Goal: Task Accomplishment & Management: Manage account settings

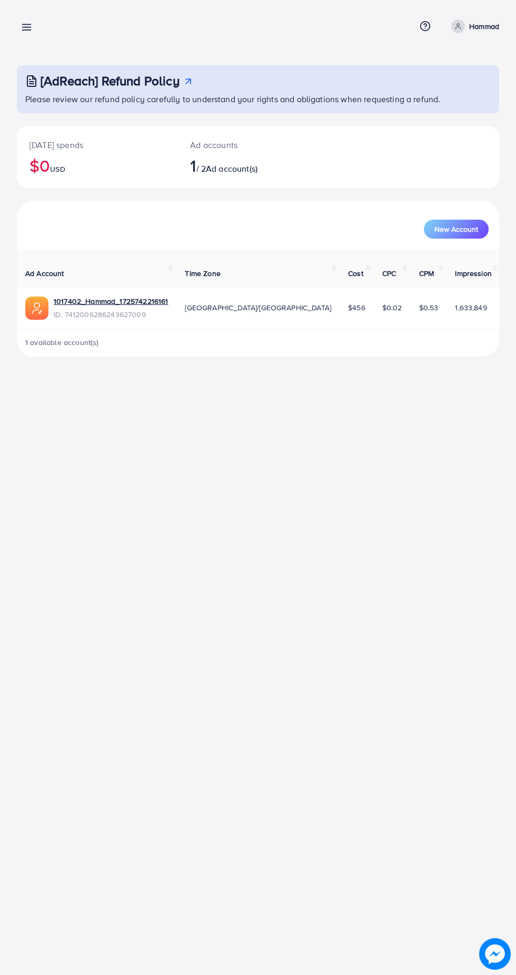
click at [26, 30] on line at bounding box center [27, 30] width 8 height 0
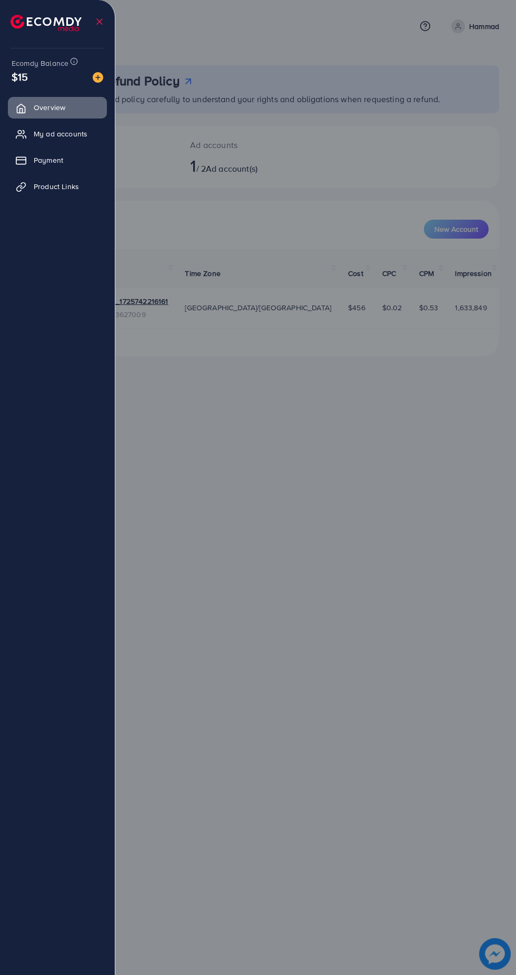
click at [362, 774] on div at bounding box center [258, 585] width 516 height 1170
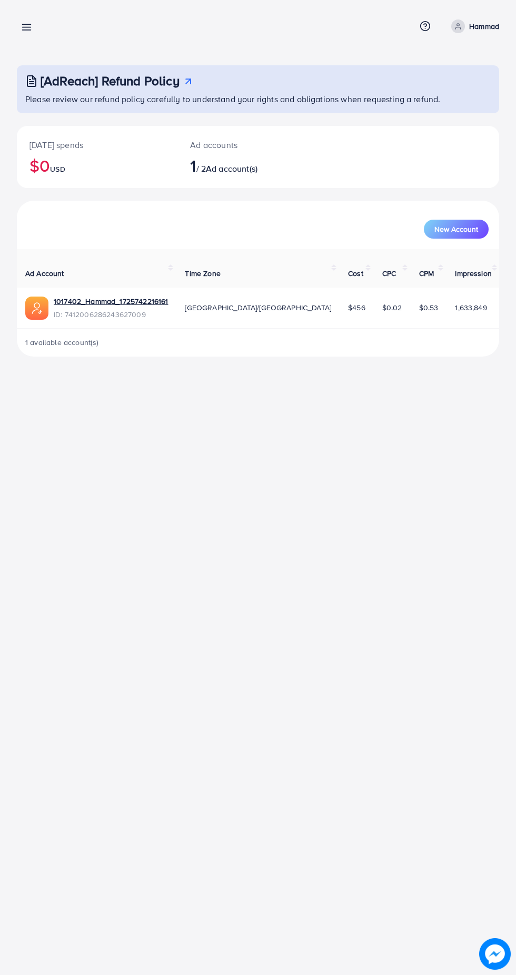
click at [468, 25] on link "Hammad" at bounding box center [473, 26] width 52 height 14
click at [344, 519] on div "Overview Help Center Contact Support Term and policy About Us Hammad Profile Lo…" at bounding box center [258, 487] width 516 height 975
click at [124, 296] on link "1017402_Hammad_1725742216161" at bounding box center [111, 301] width 114 height 11
click at [477, 223] on button "New Account" at bounding box center [456, 229] width 65 height 19
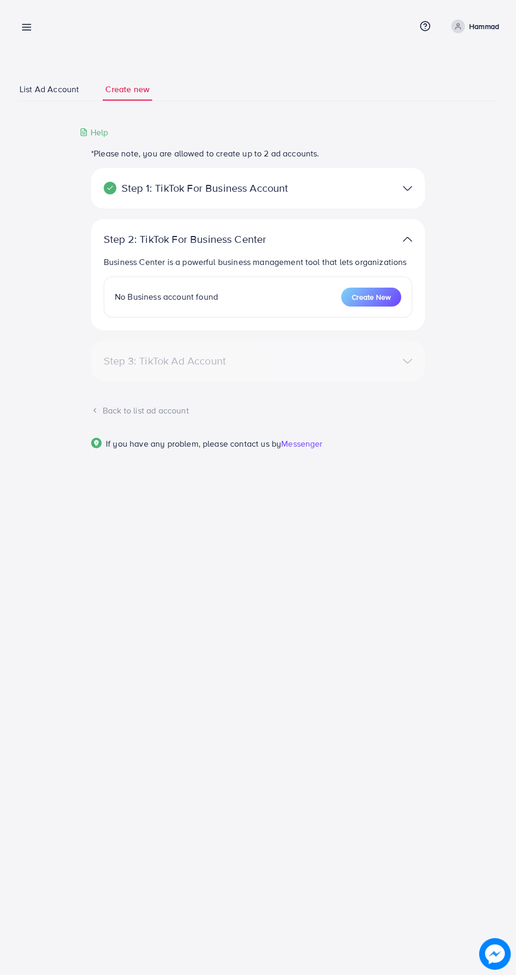
select select
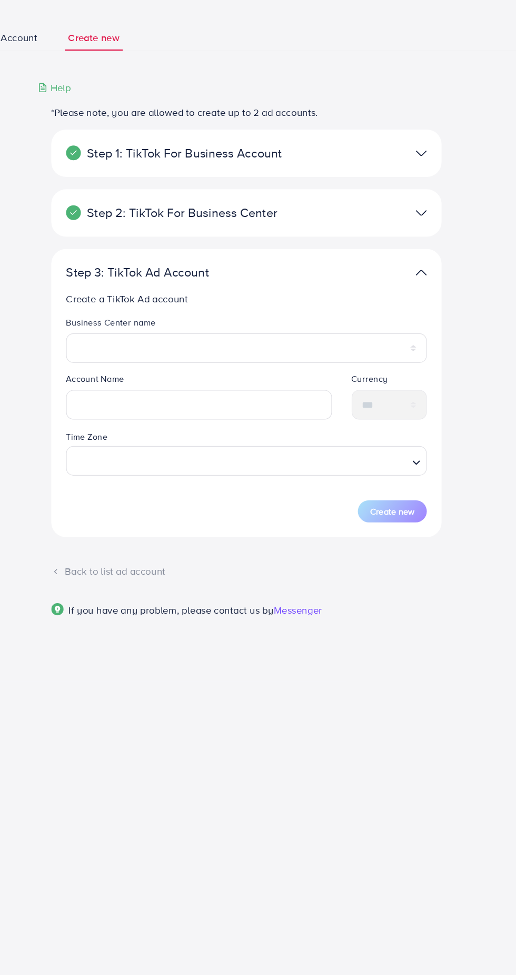
click at [412, 192] on img at bounding box center [407, 188] width 9 height 15
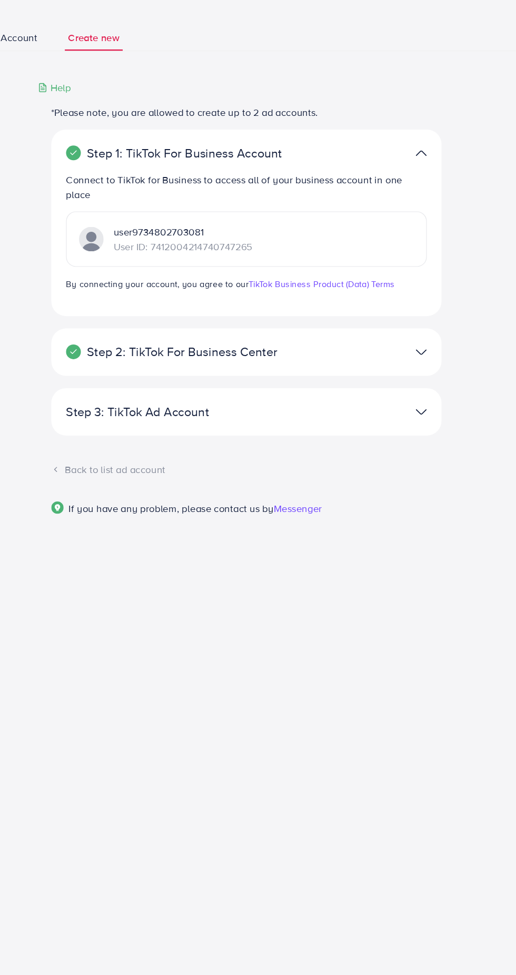
click at [412, 192] on img at bounding box center [407, 188] width 9 height 15
click at [407, 193] on img at bounding box center [407, 188] width 9 height 15
click at [409, 188] on img at bounding box center [407, 188] width 9 height 15
click at [411, 192] on img at bounding box center [407, 188] width 9 height 15
click at [407, 356] on img at bounding box center [407, 358] width 9 height 15
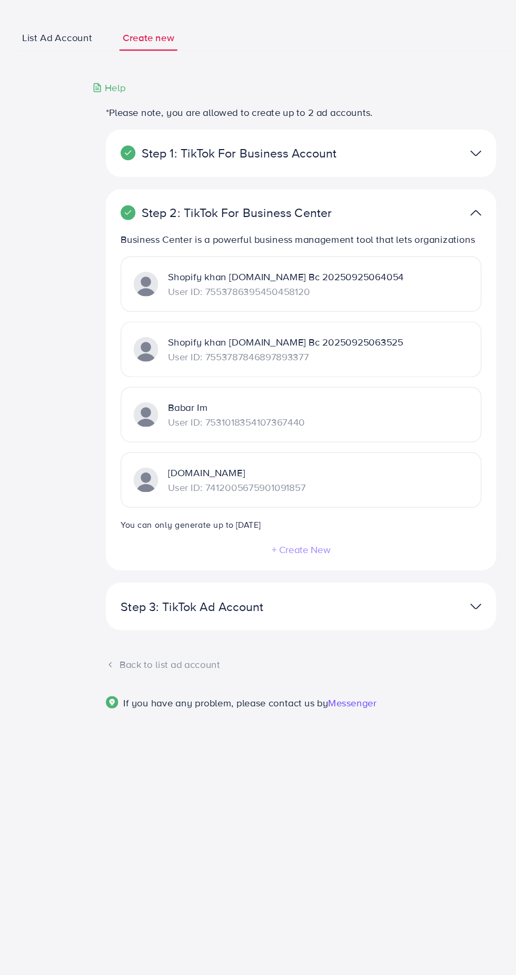
click at [61, 86] on span "List Ad Account" at bounding box center [49, 89] width 60 height 12
